Goal: Navigation & Orientation: Find specific page/section

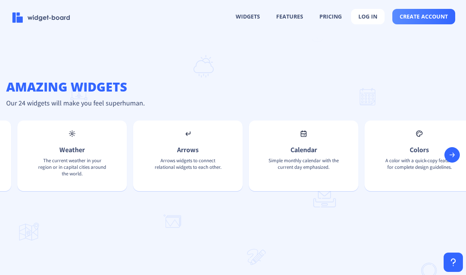
scroll to position [0, 1606]
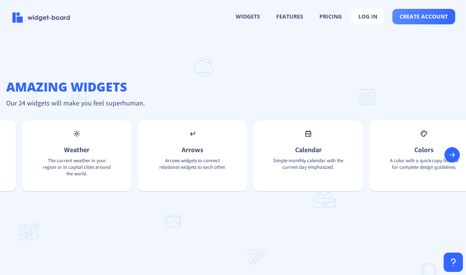
click at [340, 151] on p "Calendar" at bounding box center [308, 149] width 85 height 9
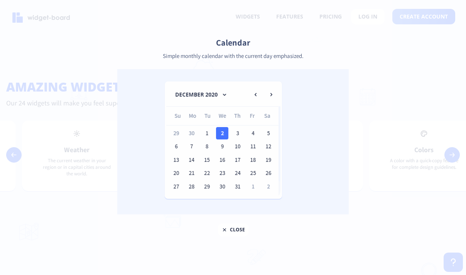
click at [453, 153] on div at bounding box center [233, 137] width 466 height 275
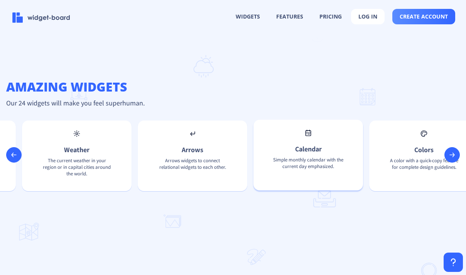
click at [292, 162] on p "Simple monthly calendar with the current day emphasized." at bounding box center [308, 167] width 85 height 23
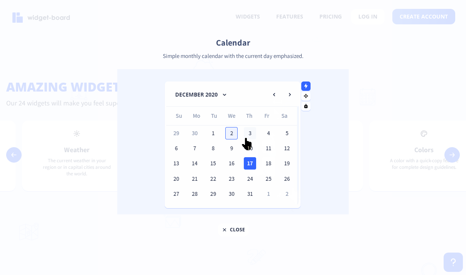
click at [238, 148] on img at bounding box center [233, 141] width 232 height 145
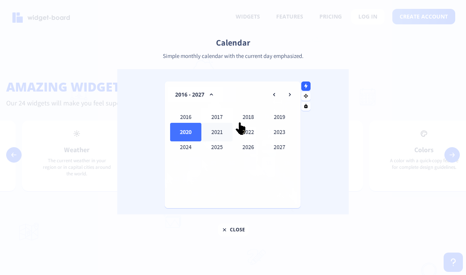
click at [266, 139] on img at bounding box center [233, 141] width 232 height 145
click at [272, 147] on img at bounding box center [233, 141] width 232 height 145
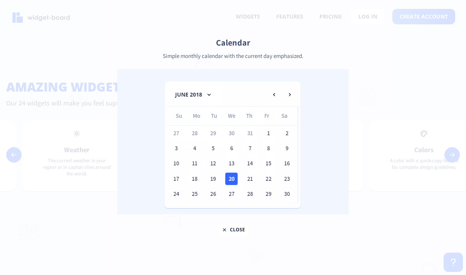
click at [306, 97] on img at bounding box center [233, 141] width 232 height 145
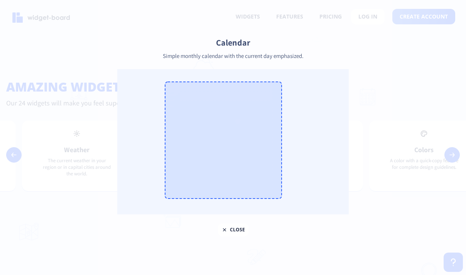
click at [263, 137] on img at bounding box center [233, 141] width 232 height 145
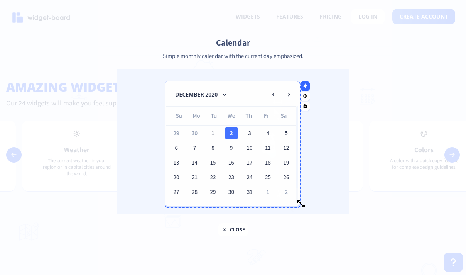
click at [263, 137] on img at bounding box center [233, 141] width 232 height 145
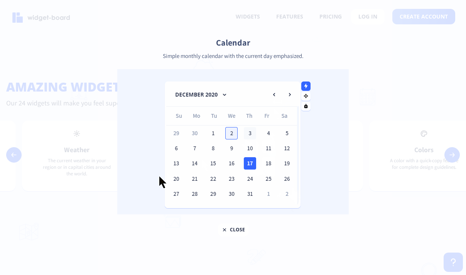
click at [263, 137] on img at bounding box center [233, 141] width 232 height 145
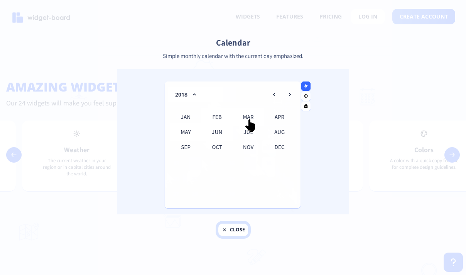
click at [238, 229] on button "close" at bounding box center [233, 229] width 31 height 13
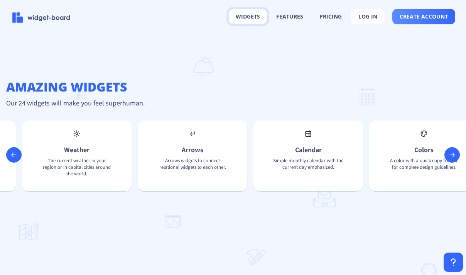
click at [252, 18] on button "widgets" at bounding box center [248, 16] width 38 height 15
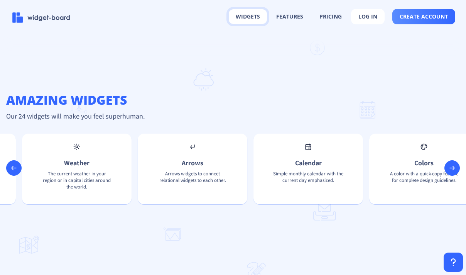
click at [252, 18] on button "widgets" at bounding box center [248, 16] width 38 height 15
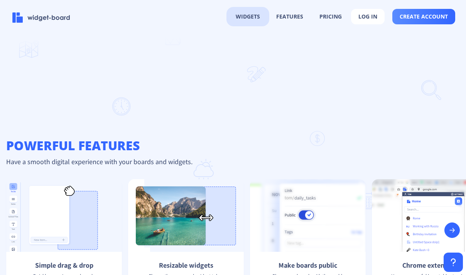
scroll to position [698, 0]
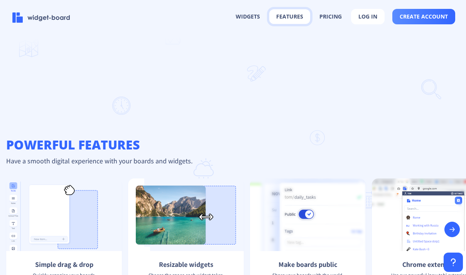
click at [300, 12] on button "features" at bounding box center [289, 16] width 41 height 15
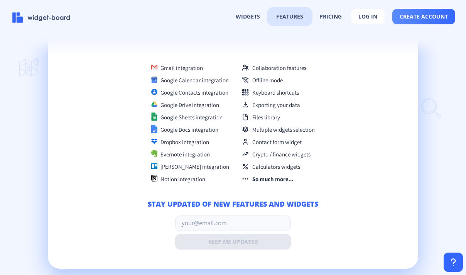
scroll to position [1944, 0]
